Goal: Find specific page/section: Find specific page/section

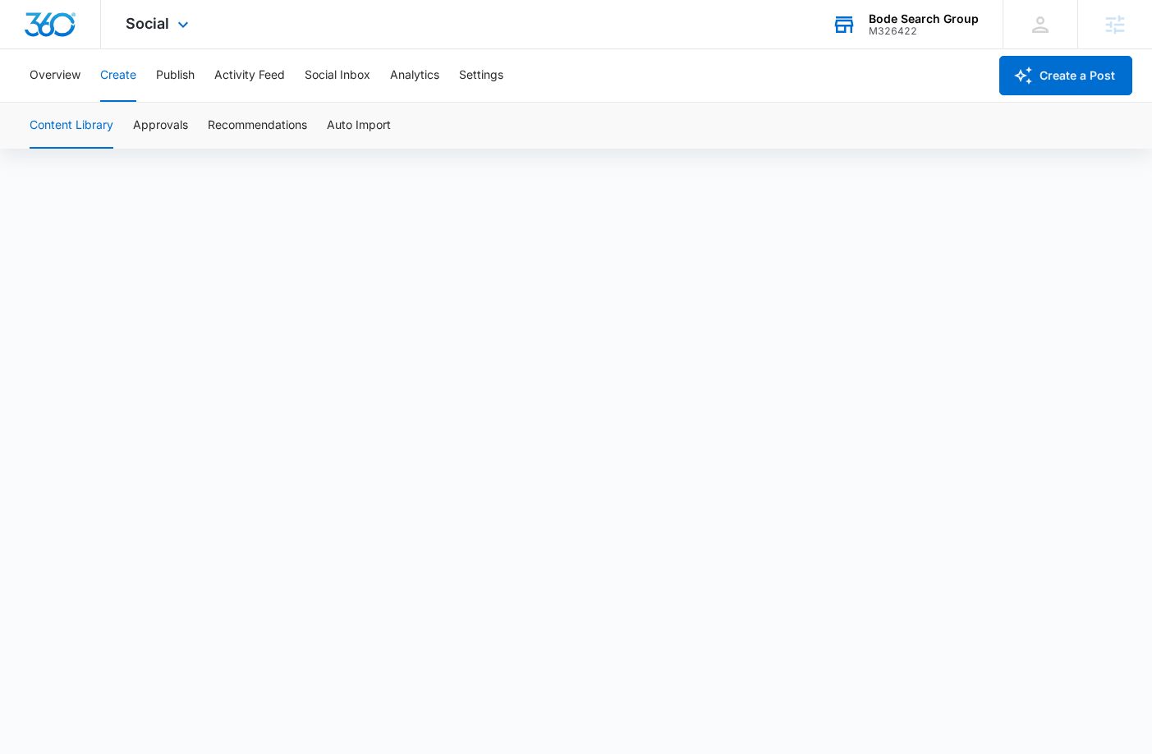
click at [897, 34] on div "M326422" at bounding box center [923, 30] width 110 height 11
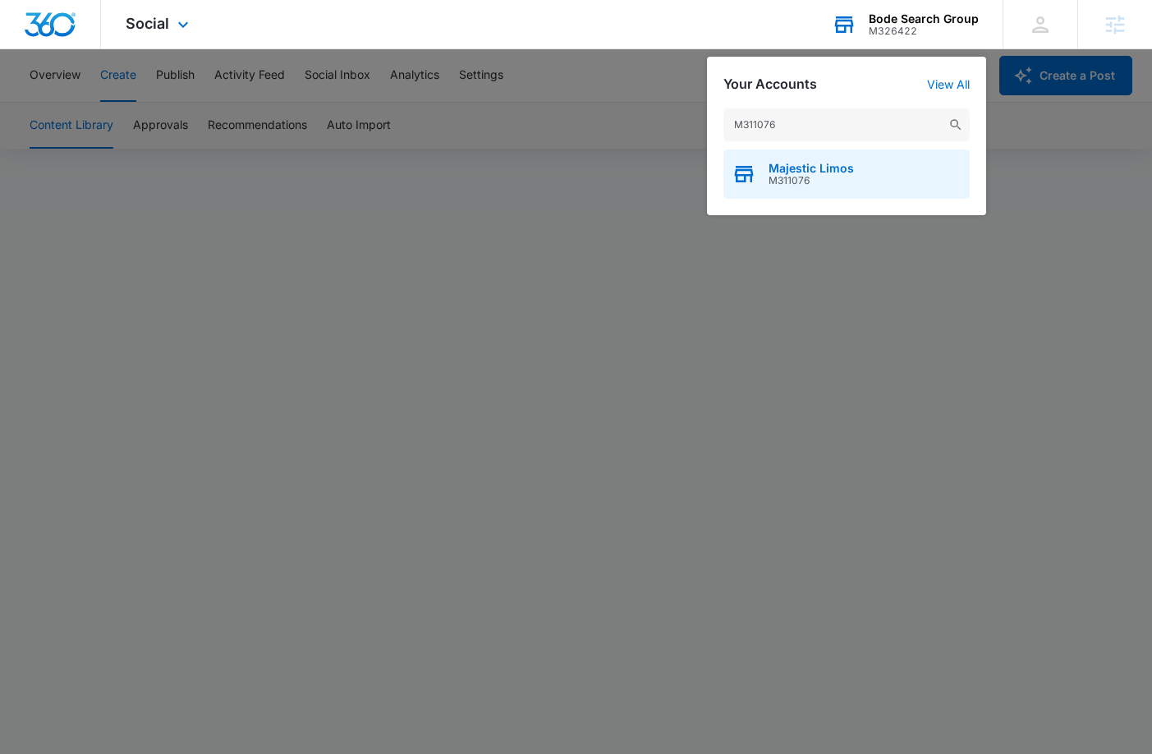
type input "M311076"
click at [879, 163] on div "Majestic Limos M311076" at bounding box center [846, 173] width 246 height 49
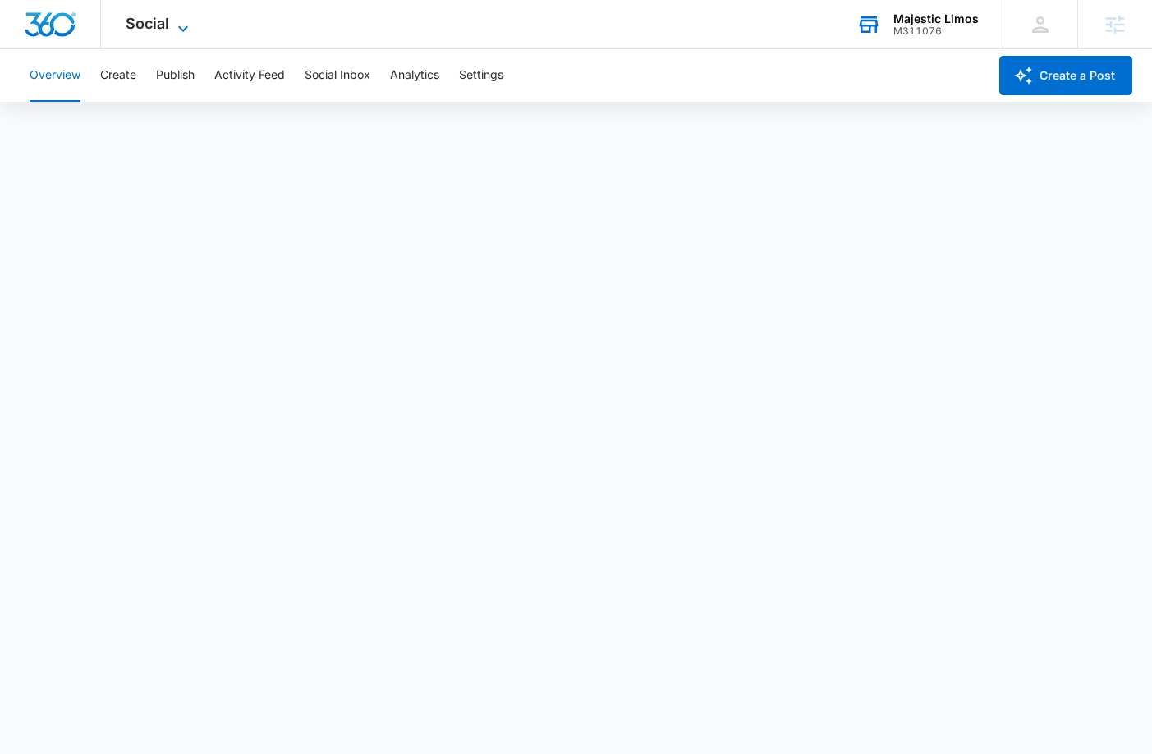
click at [149, 18] on span "Social" at bounding box center [148, 23] width 44 height 17
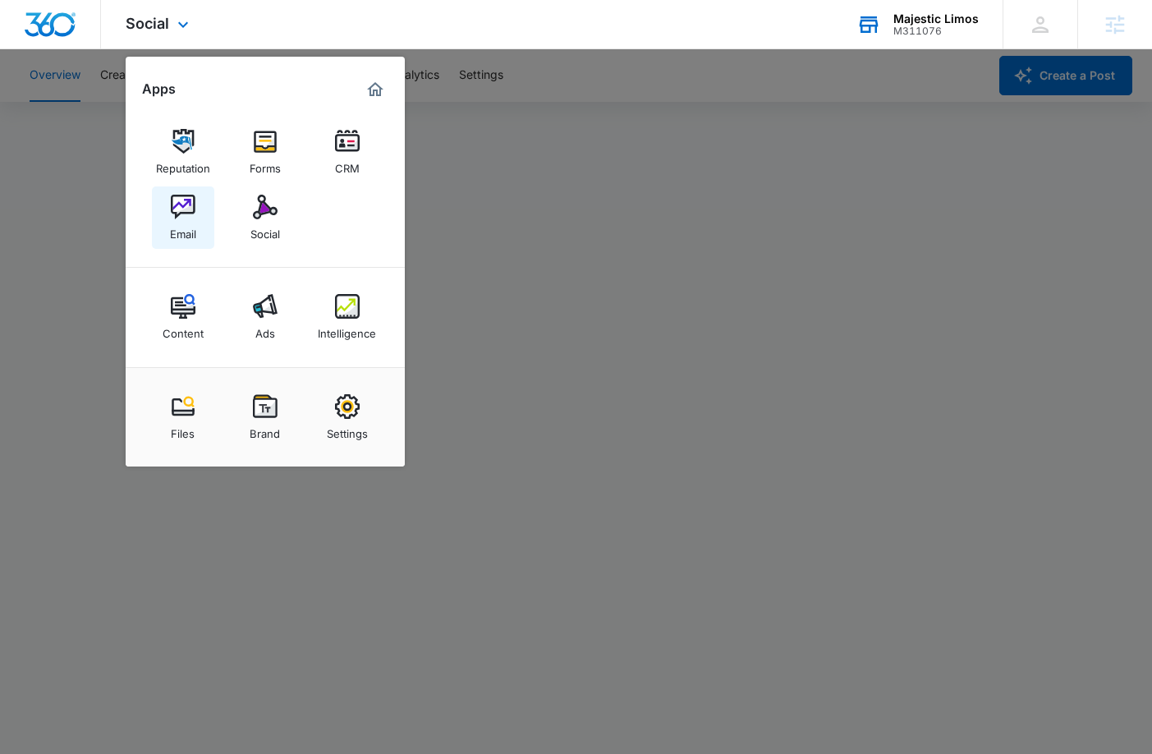
click at [200, 227] on link "Email" at bounding box center [183, 217] width 62 height 62
